Goal: Navigation & Orientation: Understand site structure

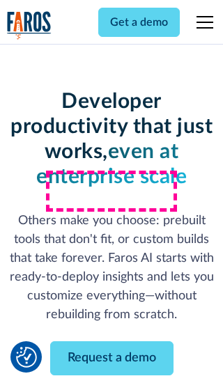
scroll to position [167, 0]
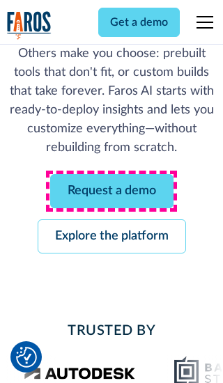
click at [111, 191] on link "Request a demo" at bounding box center [111, 191] width 123 height 34
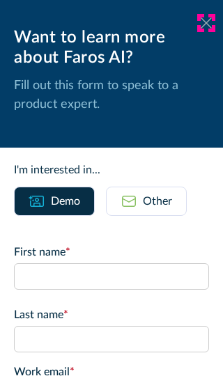
click at [206, 23] on icon at bounding box center [205, 22] width 11 height 10
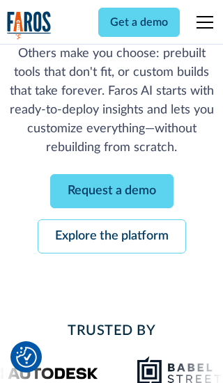
scroll to position [212, 0]
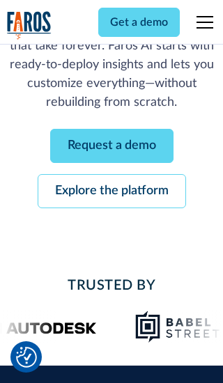
click at [111, 191] on link "Explore the platform" at bounding box center [112, 191] width 148 height 34
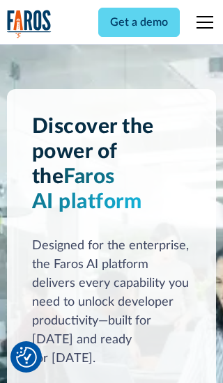
scroll to position [10453, 0]
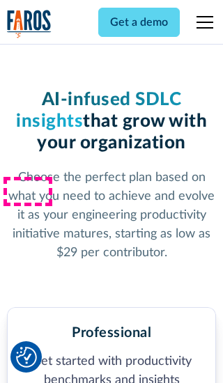
scroll to position [2157, 0]
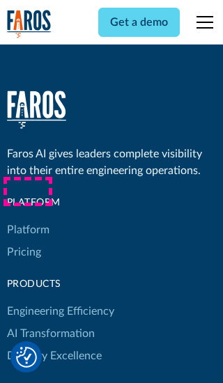
click at [27, 219] on link "Platform" at bounding box center [28, 230] width 42 height 22
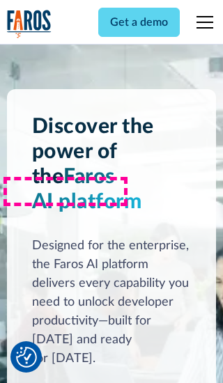
scroll to position [10900, 0]
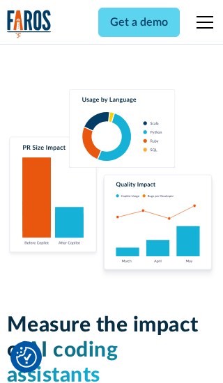
scroll to position [8603, 0]
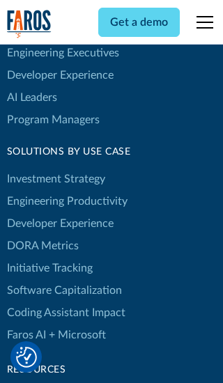
click at [42, 235] on link "DORA Metrics" at bounding box center [43, 246] width 72 height 22
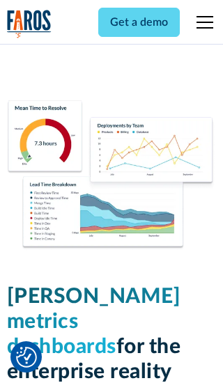
scroll to position [6093, 0]
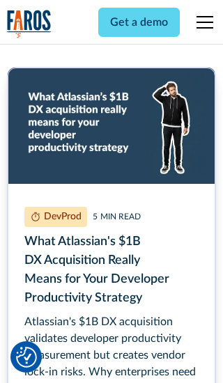
scroll to position [6244, 0]
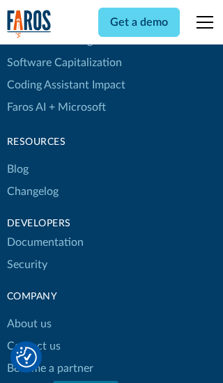
click at [32, 191] on link "Changelog" at bounding box center [32, 191] width 51 height 22
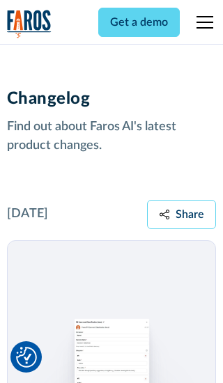
scroll to position [16809, 0]
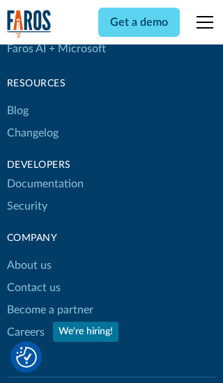
click at [29, 254] on link "About us" at bounding box center [29, 265] width 45 height 22
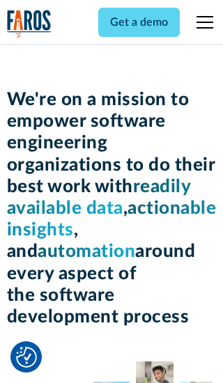
scroll to position [4799, 0]
